Goal: Transaction & Acquisition: Purchase product/service

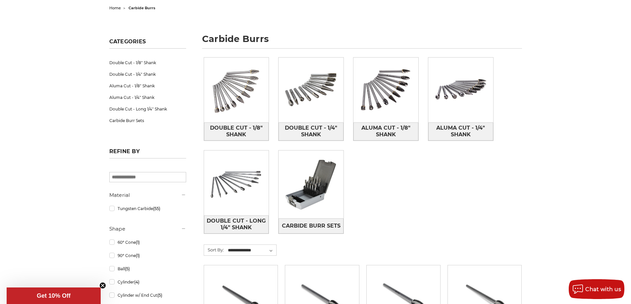
scroll to position [71, 0]
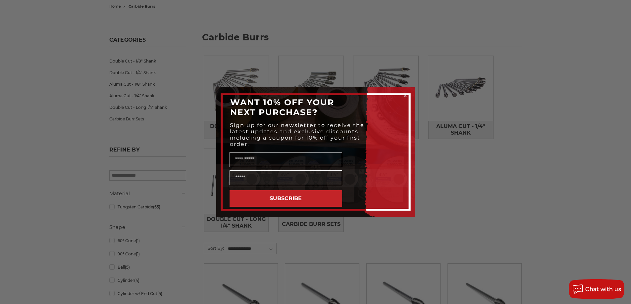
click at [404, 95] on icon "Close dialog" at bounding box center [404, 95] width 3 height 3
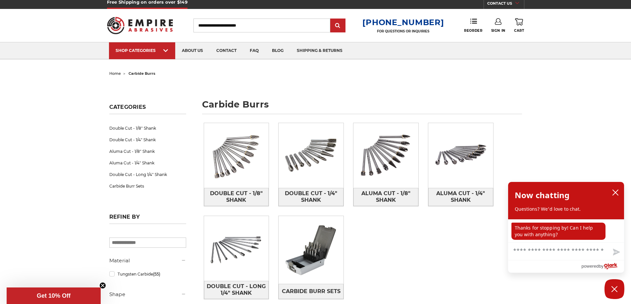
scroll to position [0, 0]
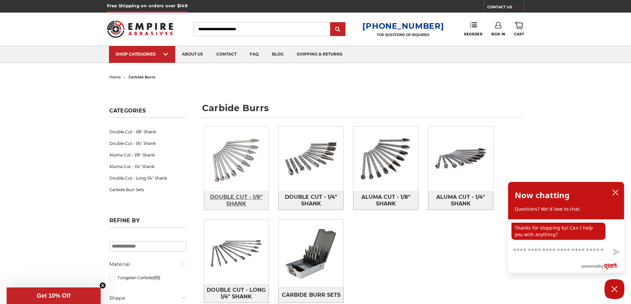
click at [245, 196] on span "Double Cut - 1/8" Shank" at bounding box center [236, 201] width 64 height 18
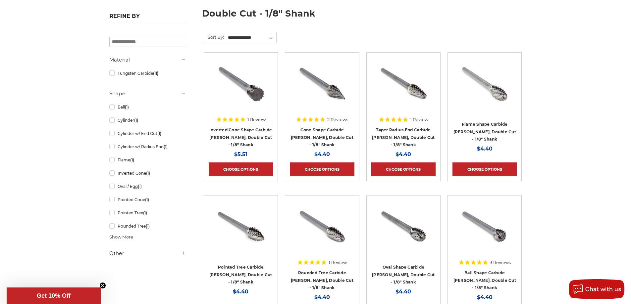
scroll to position [96, 0]
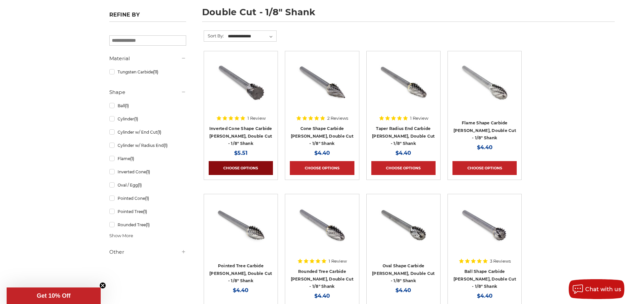
click at [239, 165] on link "Choose Options" at bounding box center [241, 168] width 64 height 14
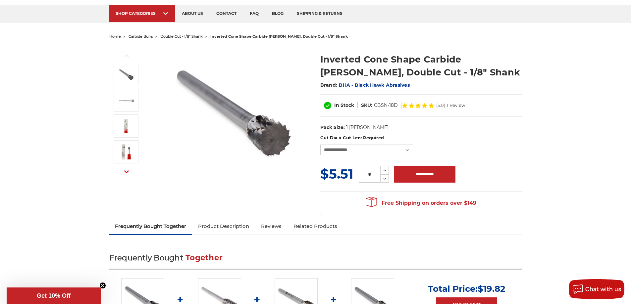
scroll to position [34, 0]
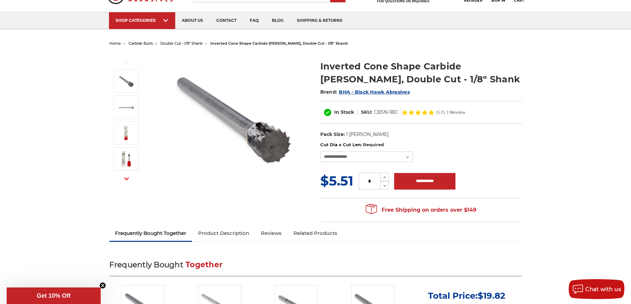
click at [387, 91] on span "BHA - Black Hawk Abrasives" at bounding box center [374, 92] width 71 height 6
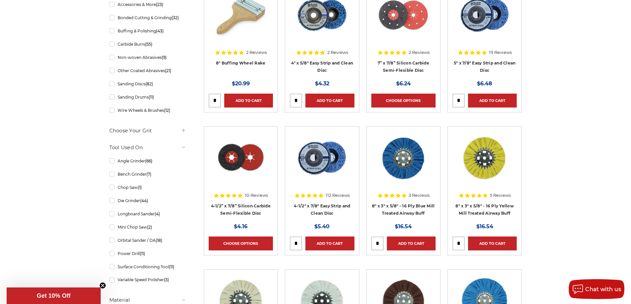
scroll to position [164, 0]
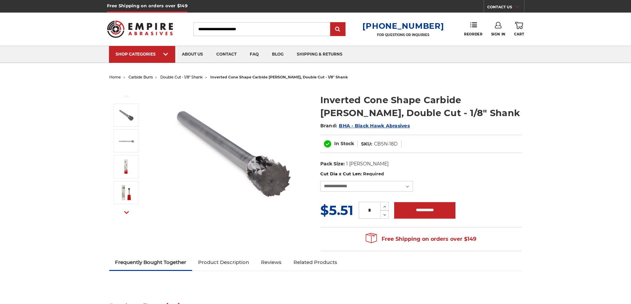
scroll to position [34, 0]
